Goal: Task Accomplishment & Management: Use online tool/utility

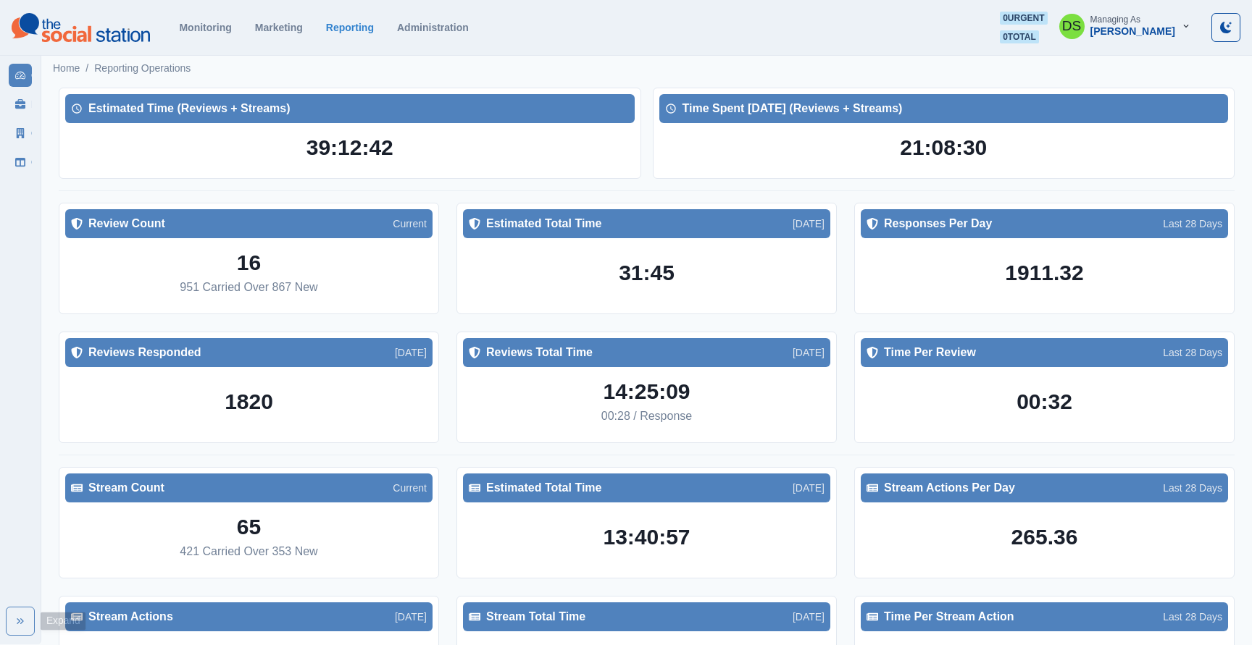
click at [20, 617] on icon "Expand" at bounding box center [20, 622] width 12 height 12
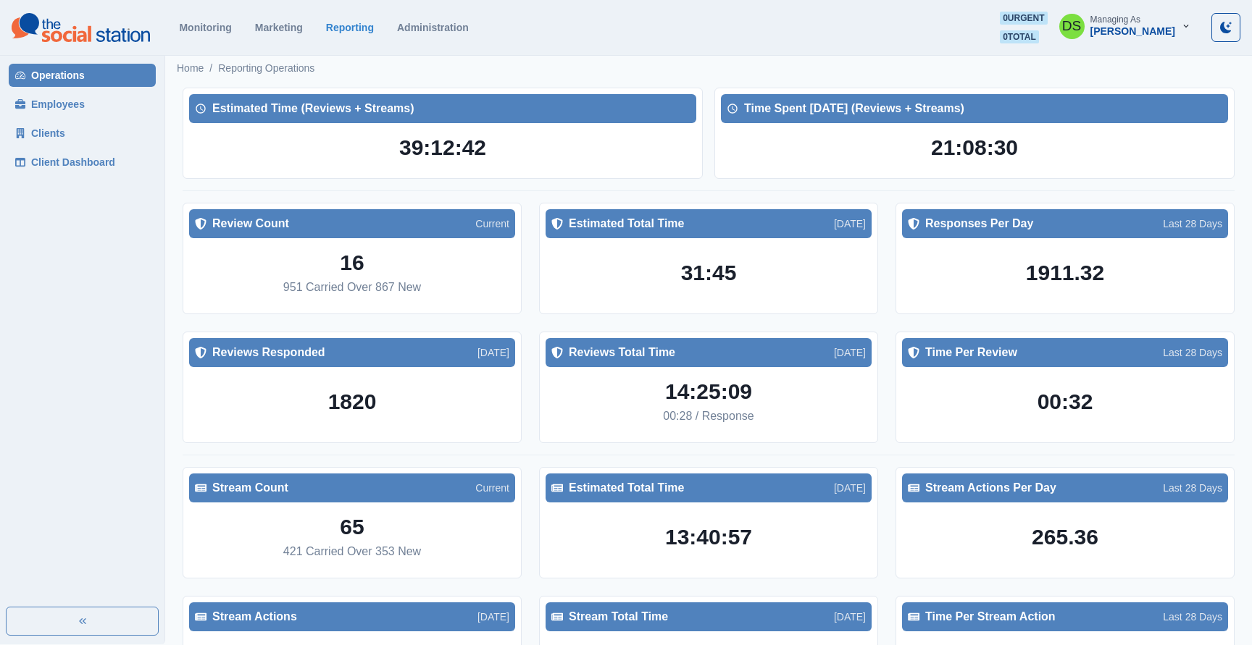
click at [84, 112] on link "Employees" at bounding box center [82, 104] width 147 height 23
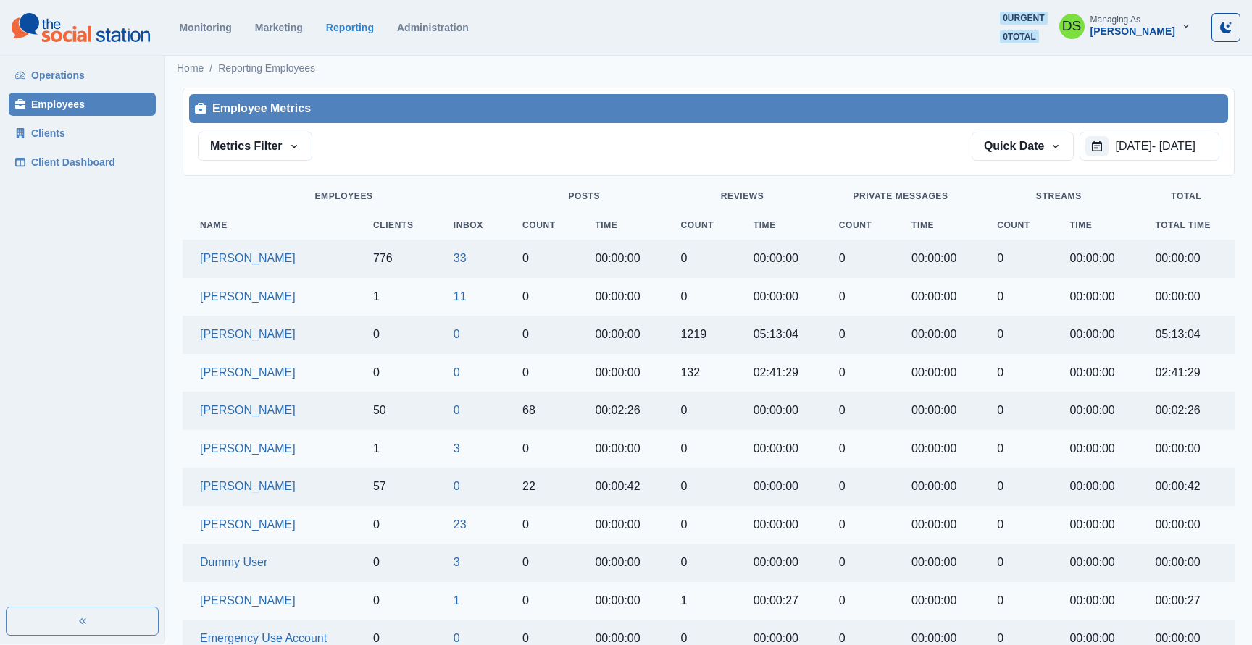
click at [80, 135] on link "Clients" at bounding box center [82, 133] width 147 height 23
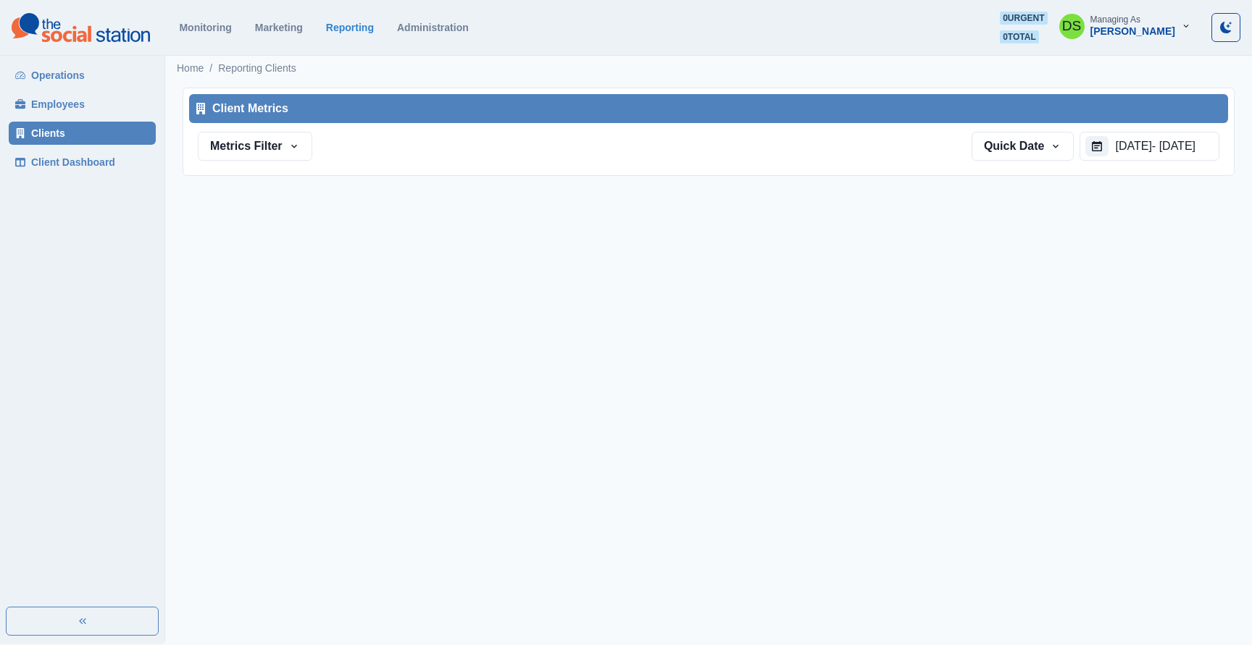
click at [80, 161] on link "Client Dashboard" at bounding box center [82, 162] width 147 height 23
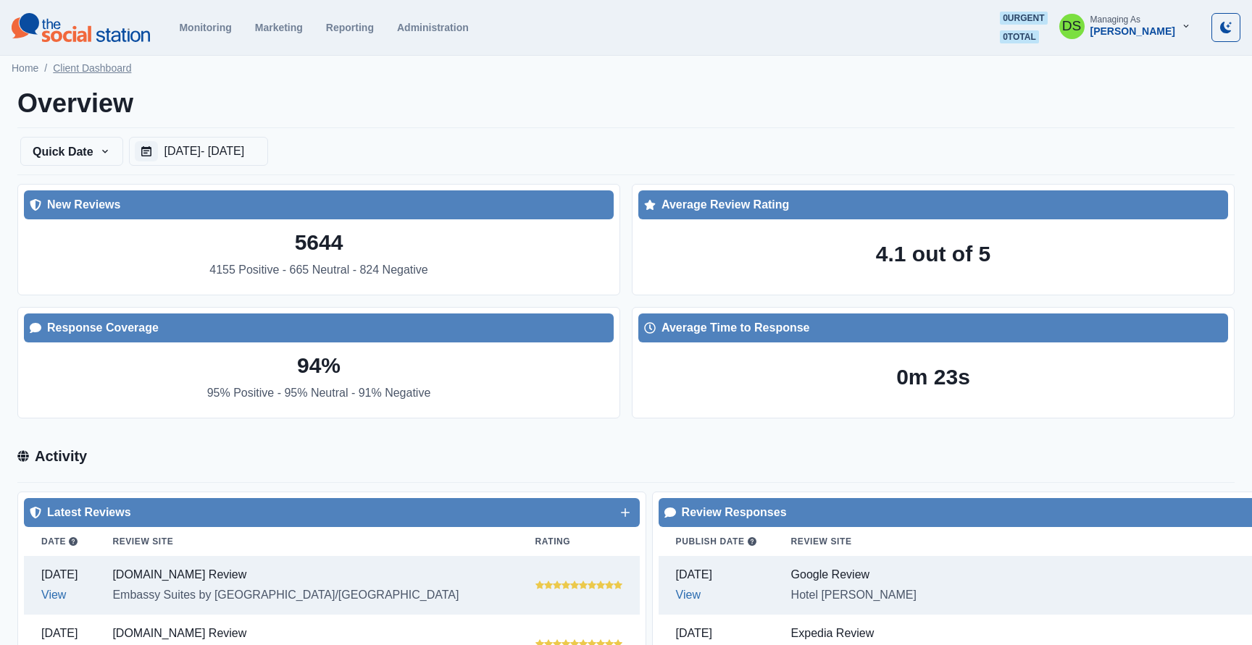
click at [66, 67] on link "Client Dashboard" at bounding box center [92, 68] width 78 height 15
click at [16, 67] on link "Home" at bounding box center [25, 68] width 27 height 15
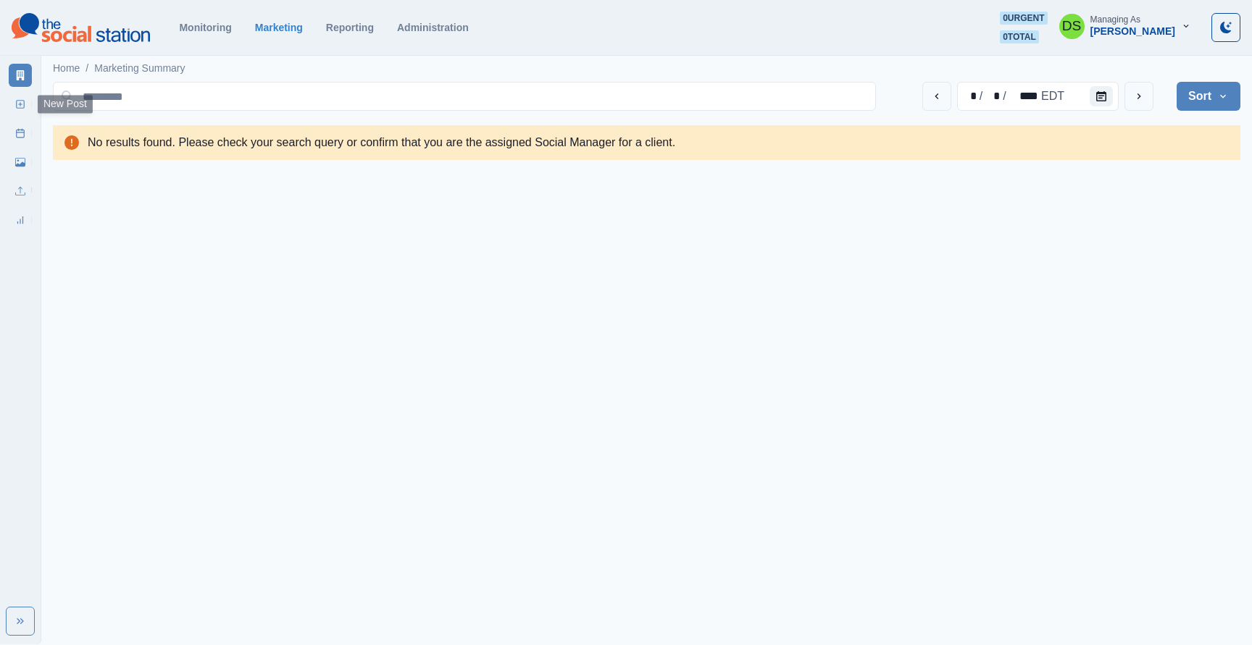
click at [17, 99] on icon at bounding box center [20, 104] width 10 height 10
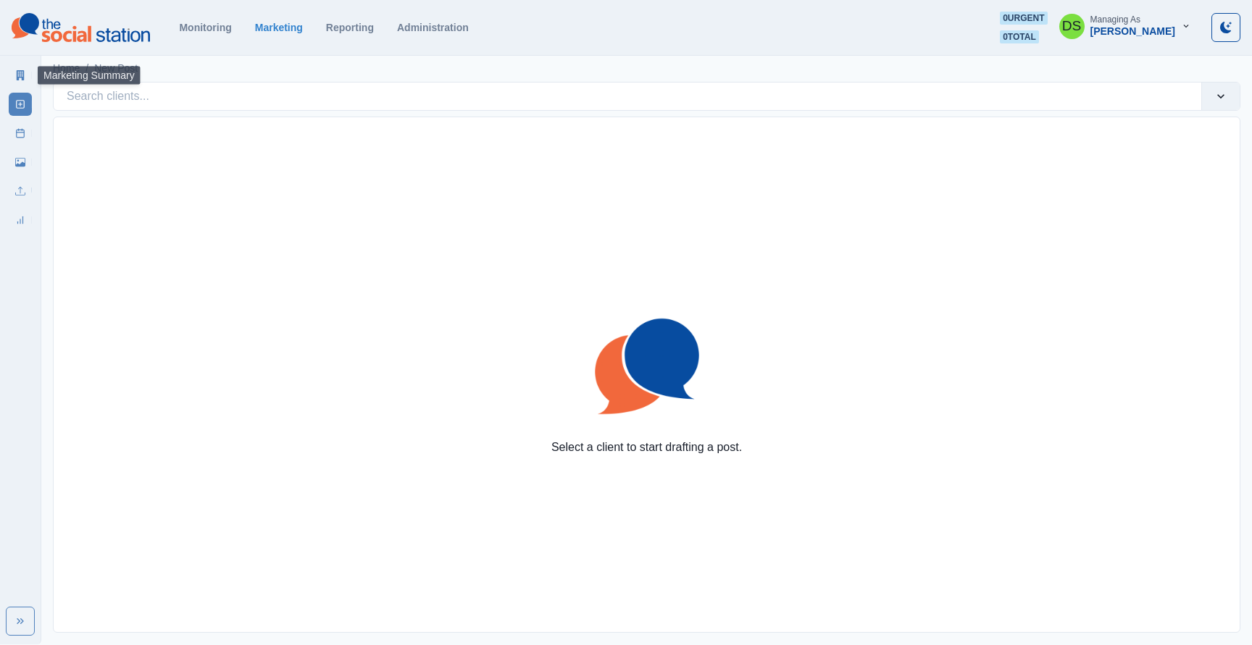
click at [20, 74] on icon at bounding box center [20, 75] width 10 height 10
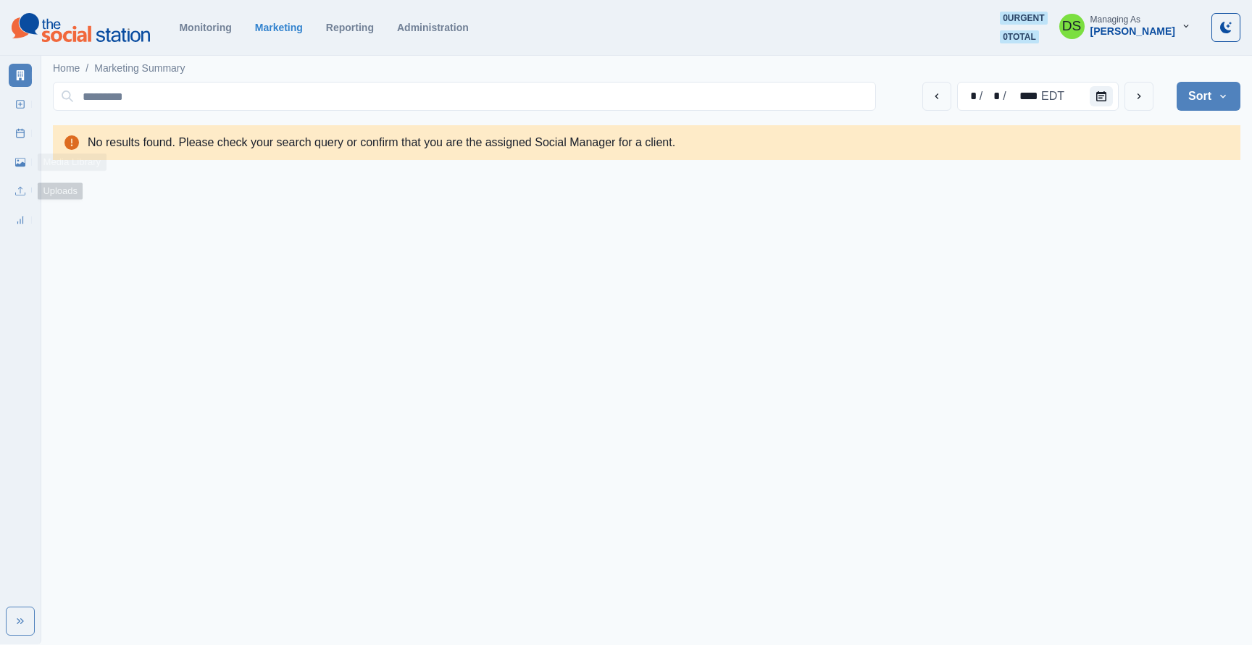
click at [20, 162] on icon at bounding box center [20, 162] width 10 height 10
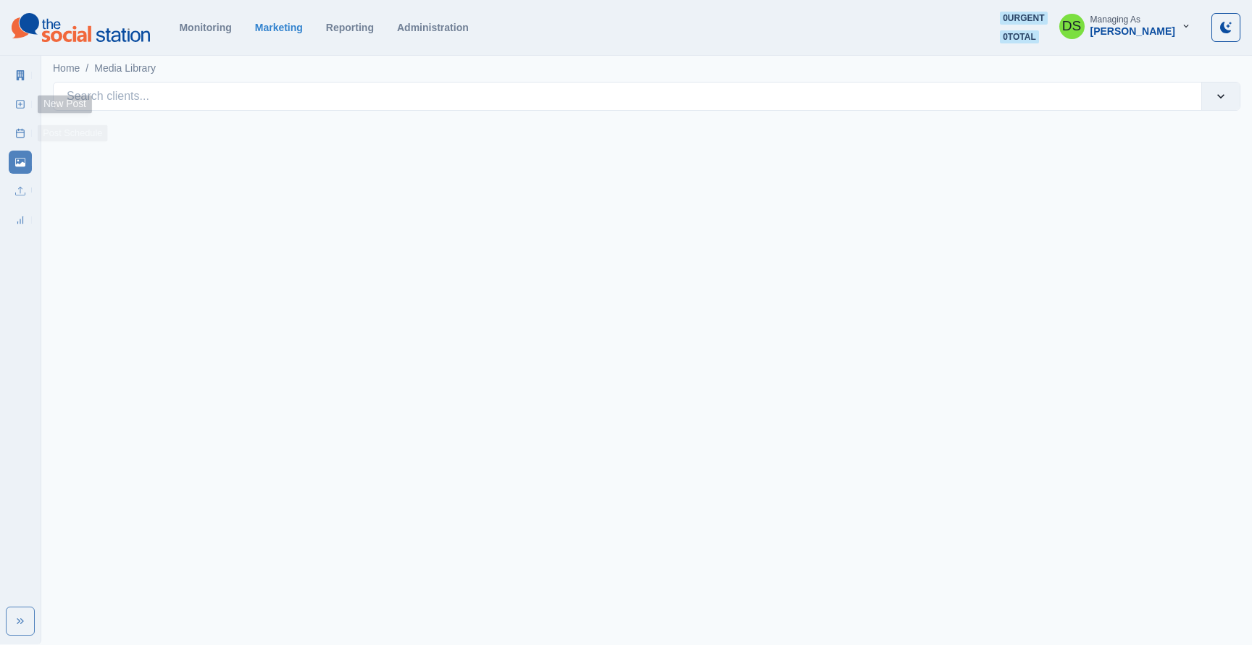
click at [30, 109] on link "New Post" at bounding box center [20, 104] width 23 height 23
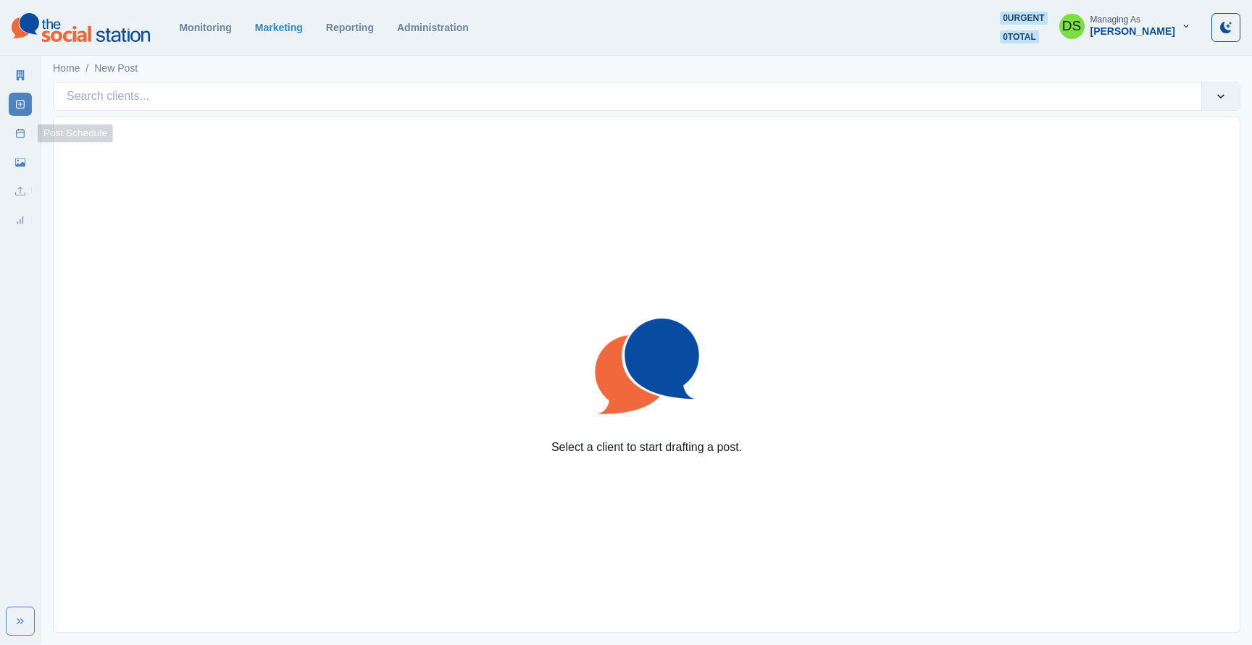
click at [22, 133] on icon at bounding box center [20, 133] width 10 height 10
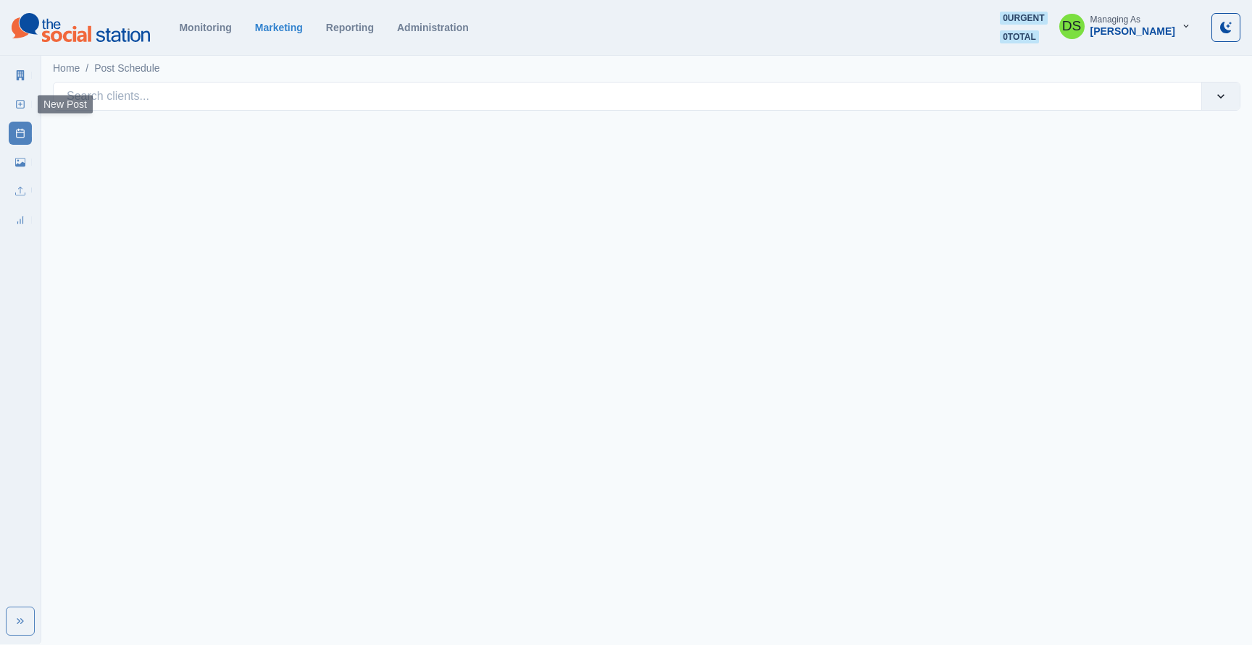
click at [22, 103] on icon at bounding box center [20, 104] width 10 height 10
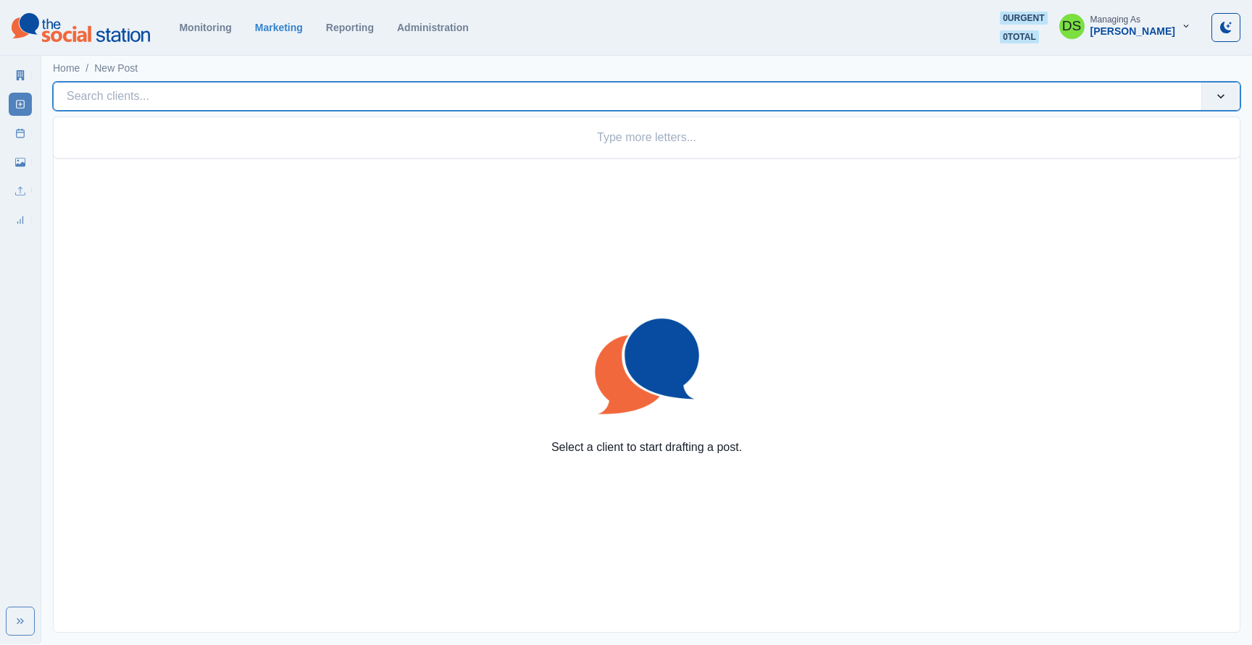
click at [150, 99] on div at bounding box center [627, 96] width 1121 height 20
type input "******"
click at [516, 30] on div "Monitoring Marketing Reporting Administration" at bounding box center [575, 28] width 792 height 12
